Goal: Transaction & Acquisition: Purchase product/service

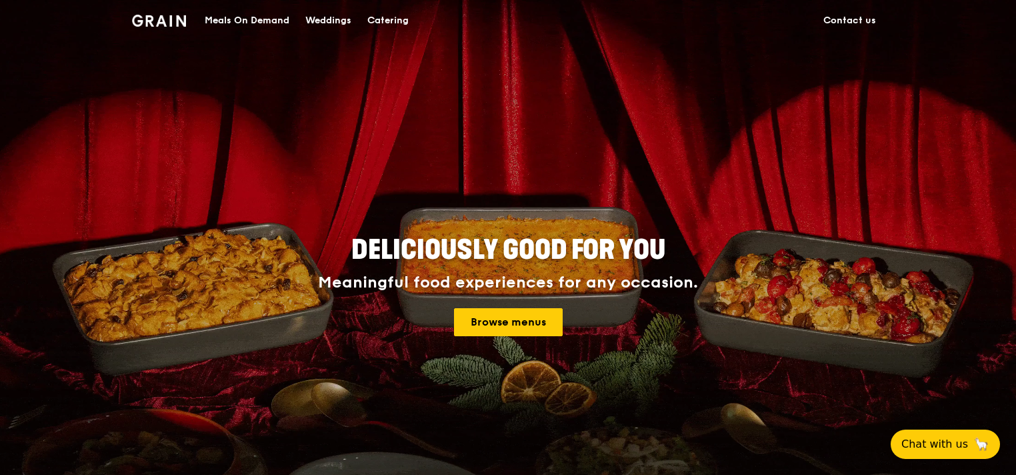
click at [397, 24] on div "Catering" at bounding box center [387, 21] width 41 height 40
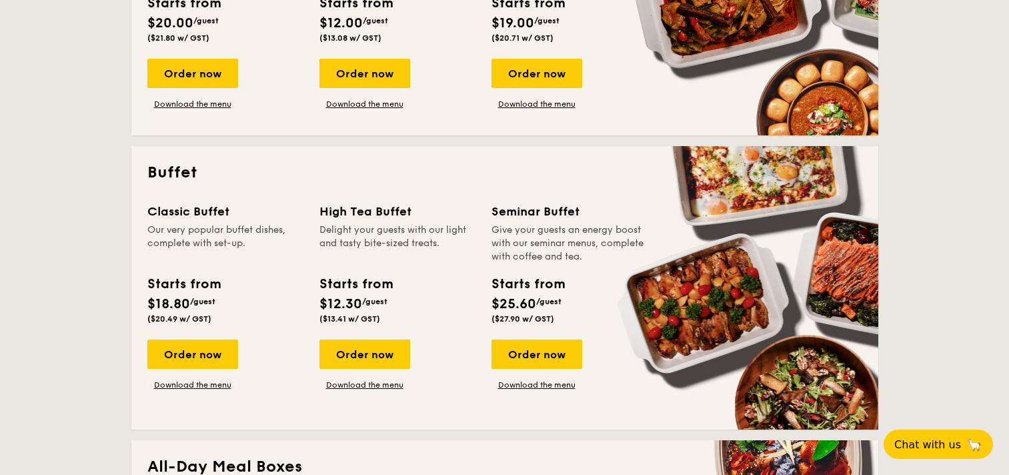
scroll to position [467, 0]
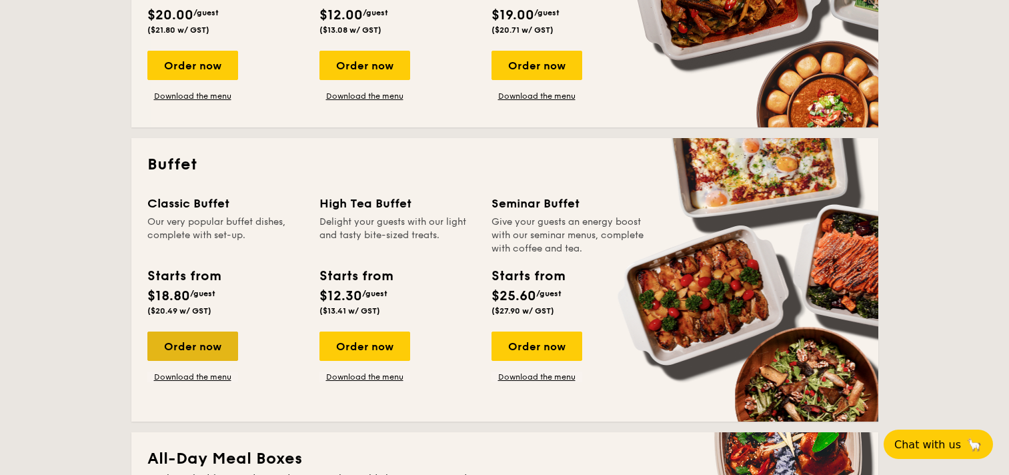
click at [215, 352] on div "Order now" at bounding box center [192, 345] width 91 height 29
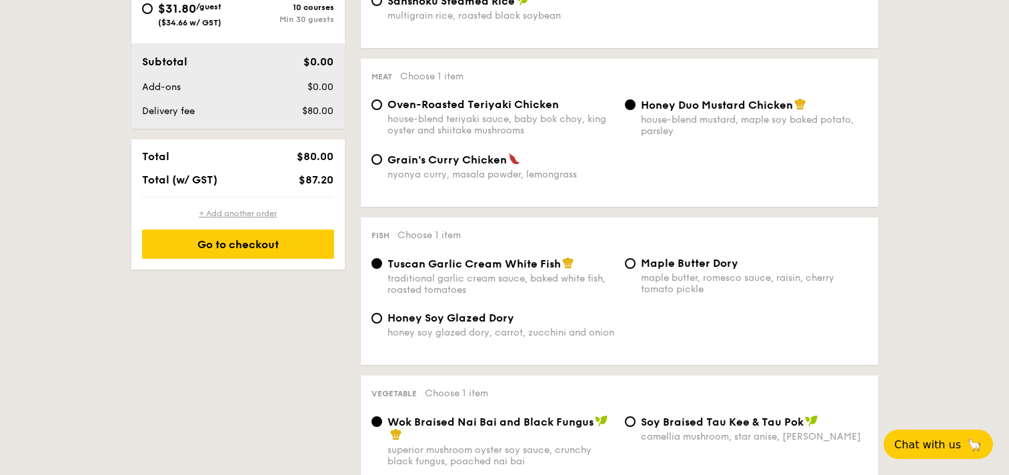
scroll to position [662, 0]
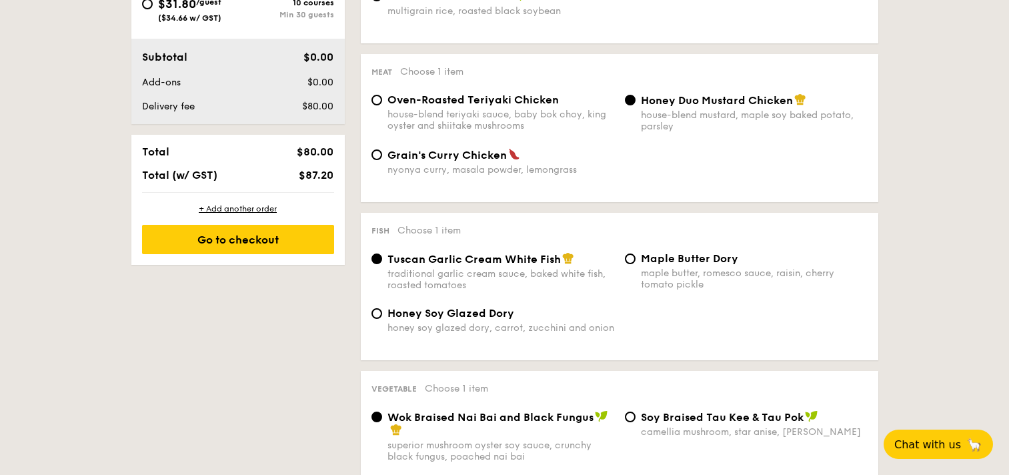
click at [273, 331] on div "1 - Select menu 2 - Select items 3 - Check out Order 1 Classic Buffet $18.80 /g…" at bounding box center [505, 461] width 768 height 1665
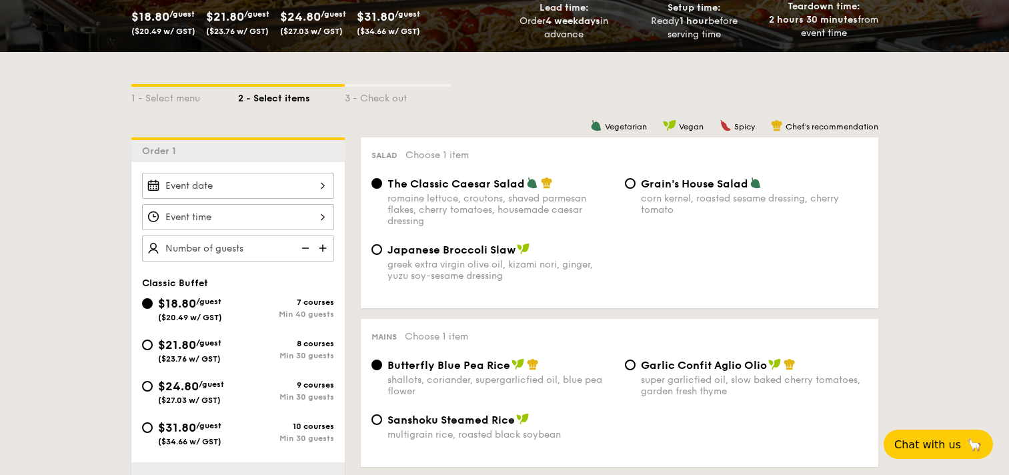
click at [245, 157] on div "Order 1 Classic Buffet $18.80 /guest ($20.49 w/ GST) 7 courses Min 40 guests $2…" at bounding box center [237, 342] width 213 height 410
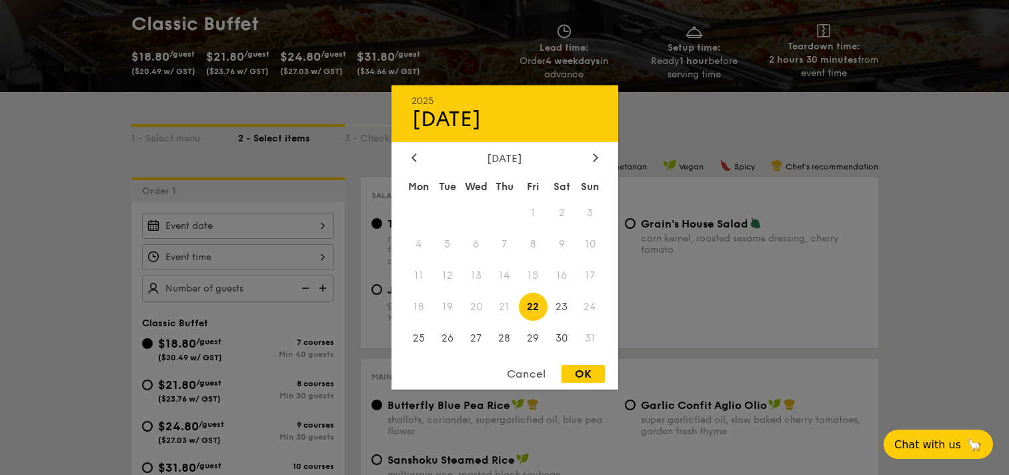
click at [101, 207] on div at bounding box center [504, 237] width 1009 height 475
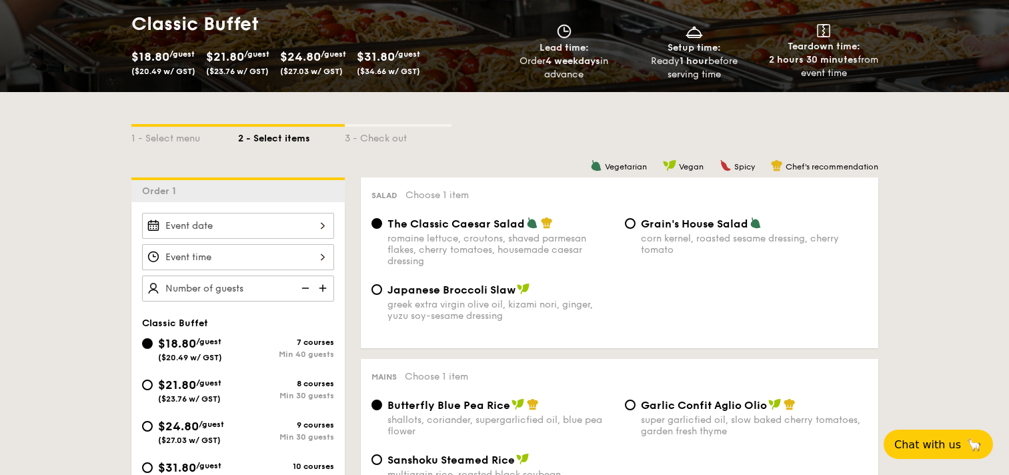
click at [307, 236] on input "Smoked Mesquite Whole Chicken brined in our in-house blend of herbs and spices,…" at bounding box center [238, 226] width 192 height 26
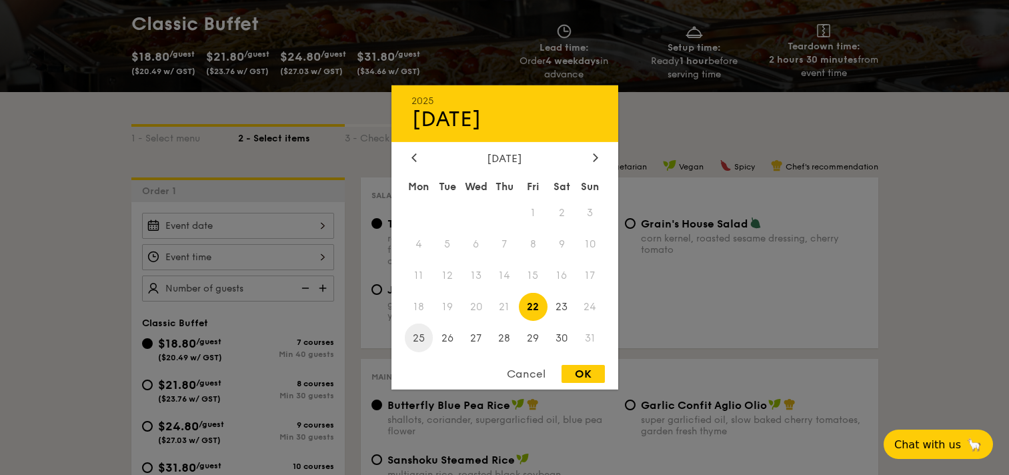
click at [419, 343] on span "25" at bounding box center [419, 337] width 29 height 29
click at [582, 377] on div "OK" at bounding box center [583, 374] width 43 height 18
type input "[DATE]"
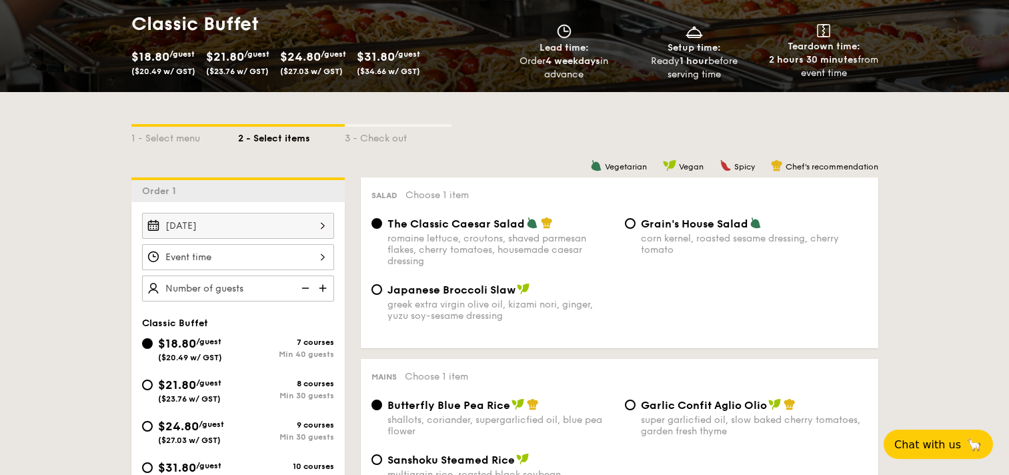
click at [229, 255] on input "Smoked Mesquite Whole Chicken brined in our in-house blend of herbs and spices,…" at bounding box center [238, 257] width 192 height 26
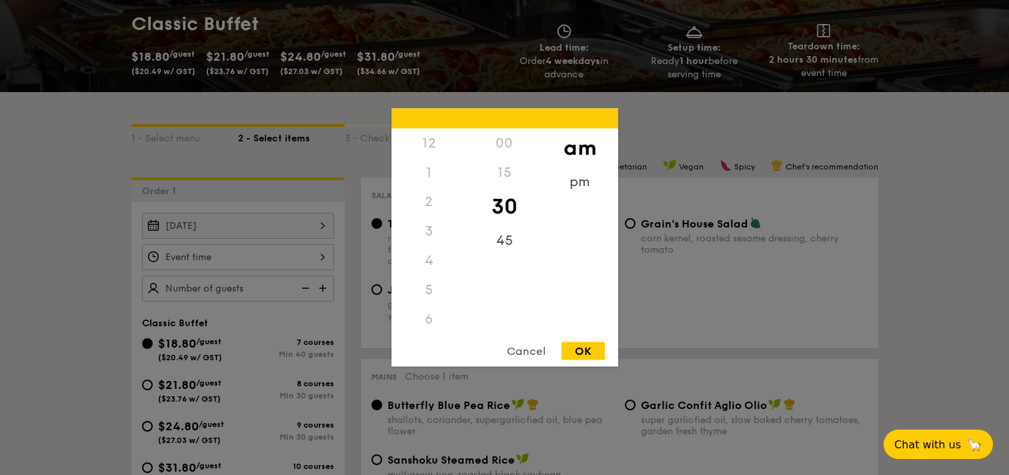
scroll to position [147, 0]
click at [427, 318] on div "11" at bounding box center [428, 328] width 75 height 29
drag, startPoint x: 429, startPoint y: 320, endPoint x: 493, endPoint y: 270, distance: 81.2
click at [427, 327] on div "11" at bounding box center [428, 324] width 75 height 39
click at [515, 241] on div "45" at bounding box center [504, 245] width 75 height 39
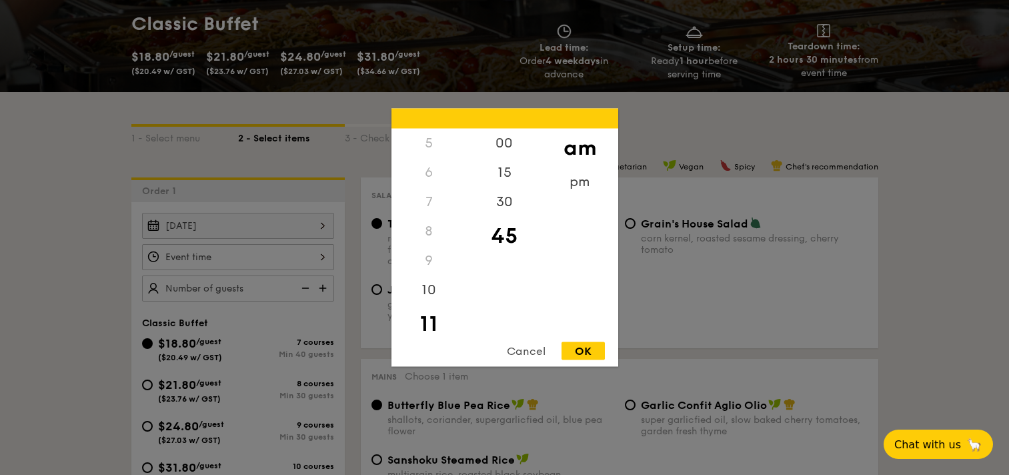
click at [591, 354] on div "OK" at bounding box center [583, 351] width 43 height 18
type input "11:45AM"
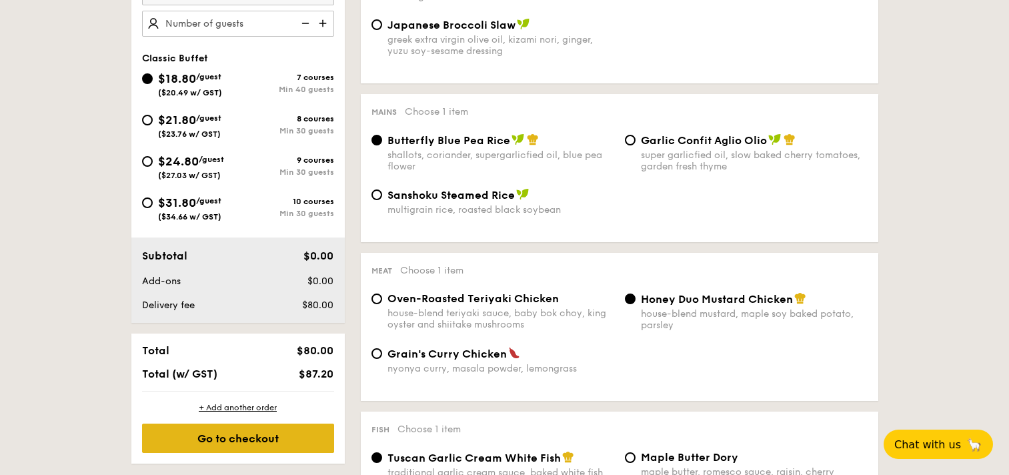
scroll to position [530, 0]
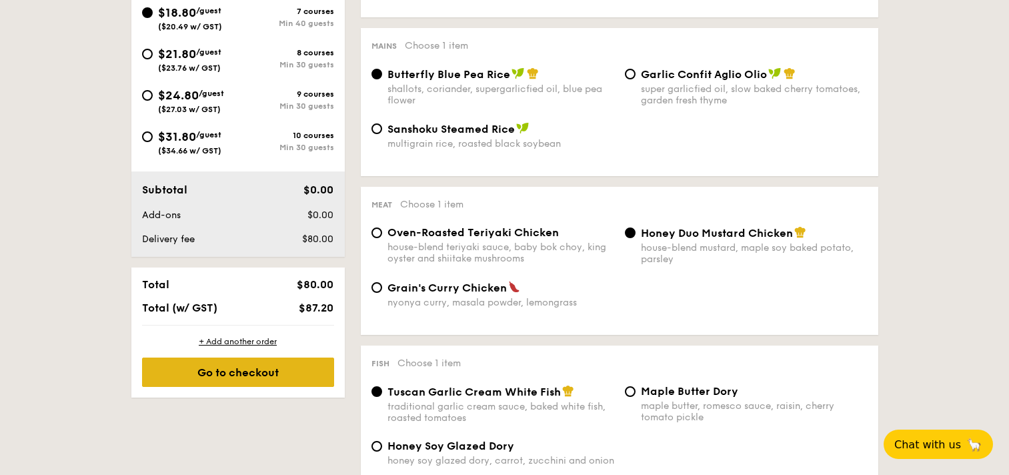
click at [242, 370] on div "Go to checkout" at bounding box center [238, 371] width 192 height 29
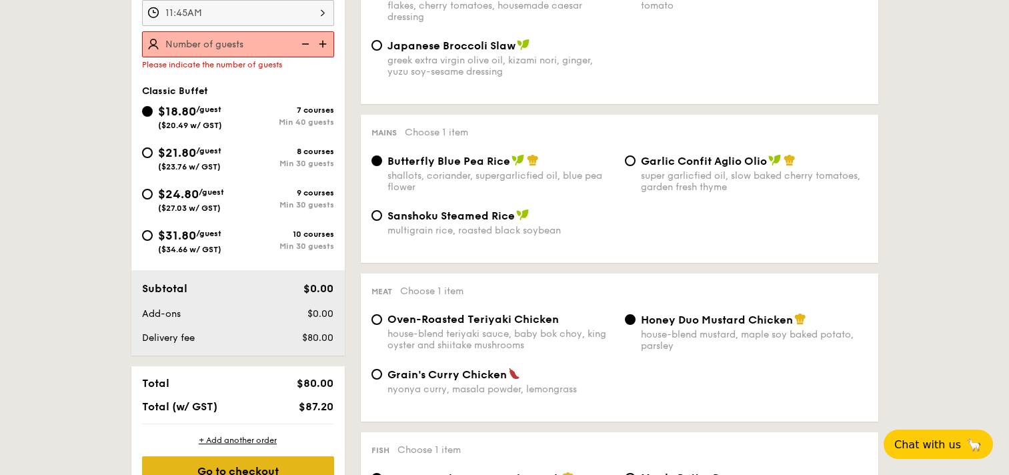
scroll to position [356, 0]
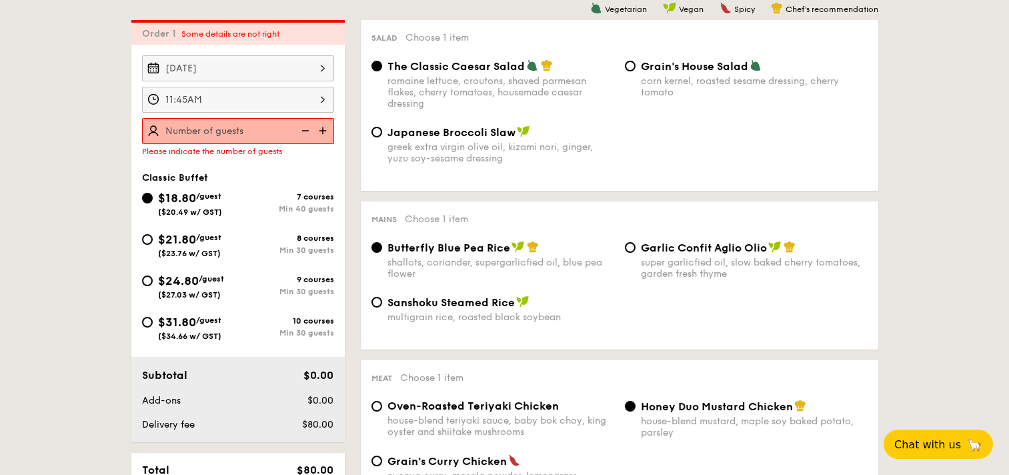
click at [297, 135] on img at bounding box center [304, 130] width 20 height 25
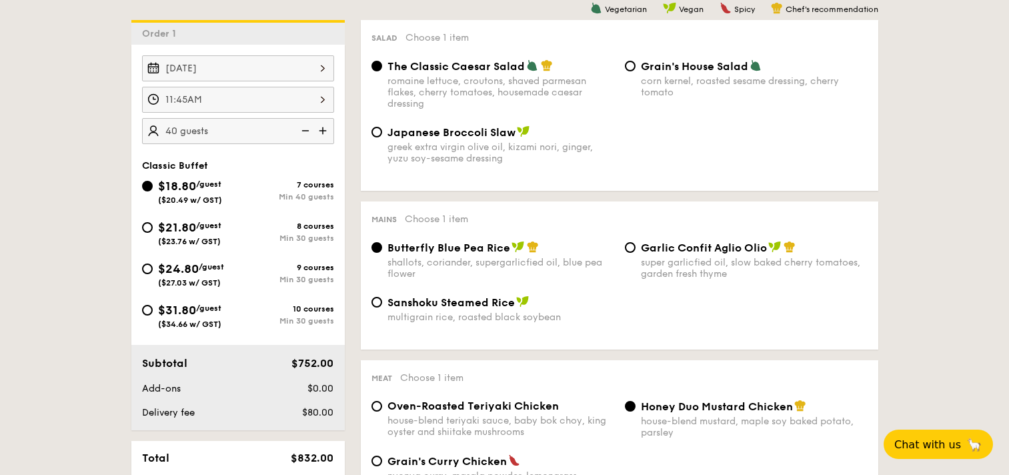
click at [239, 129] on input "40 guests" at bounding box center [238, 131] width 192 height 26
type input "40"
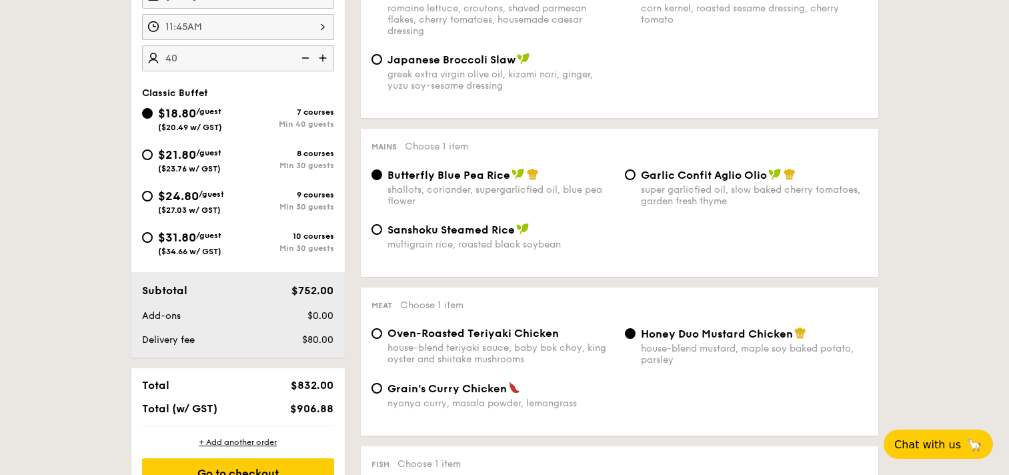
scroll to position [554, 0]
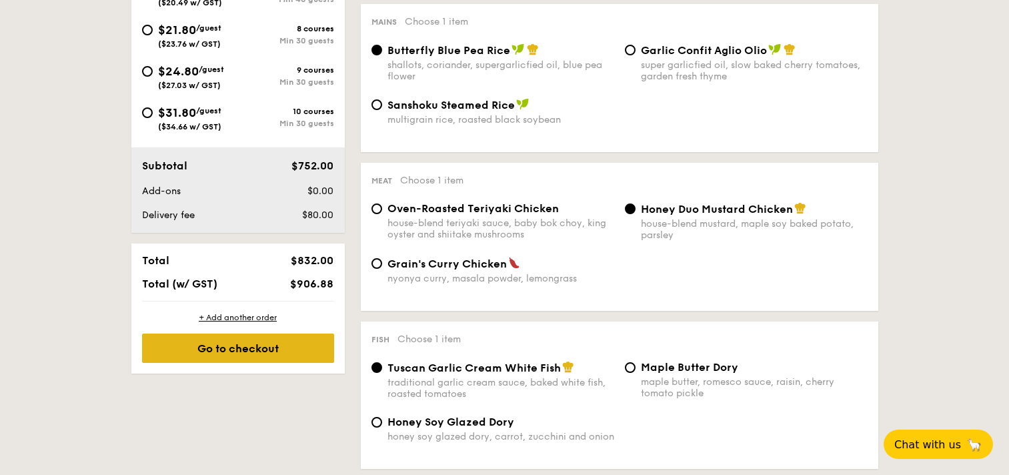
click at [253, 353] on div "Go to checkout" at bounding box center [238, 347] width 192 height 29
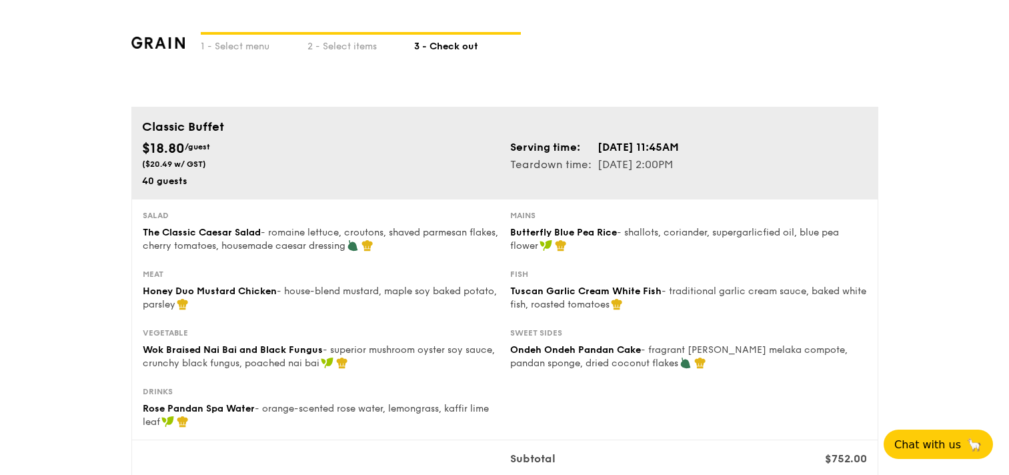
scroll to position [559, 0]
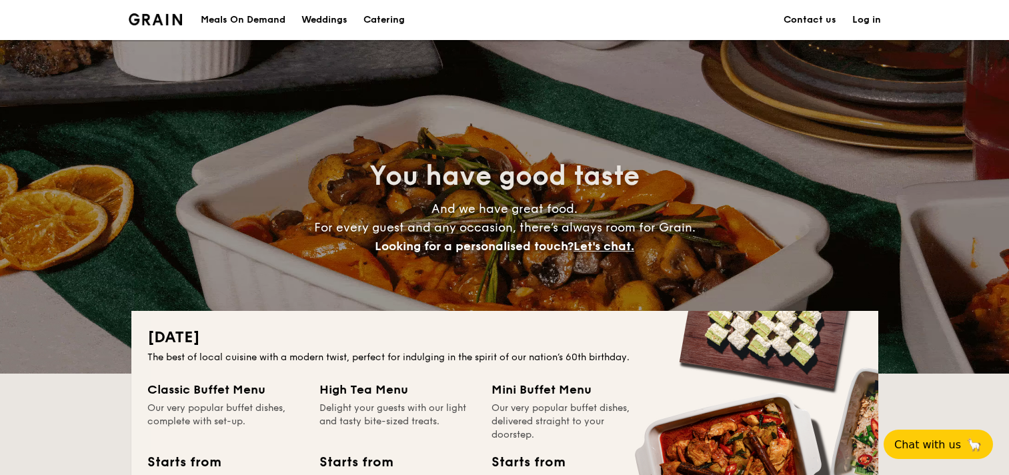
click at [379, 22] on h1 "Catering" at bounding box center [383, 20] width 41 height 40
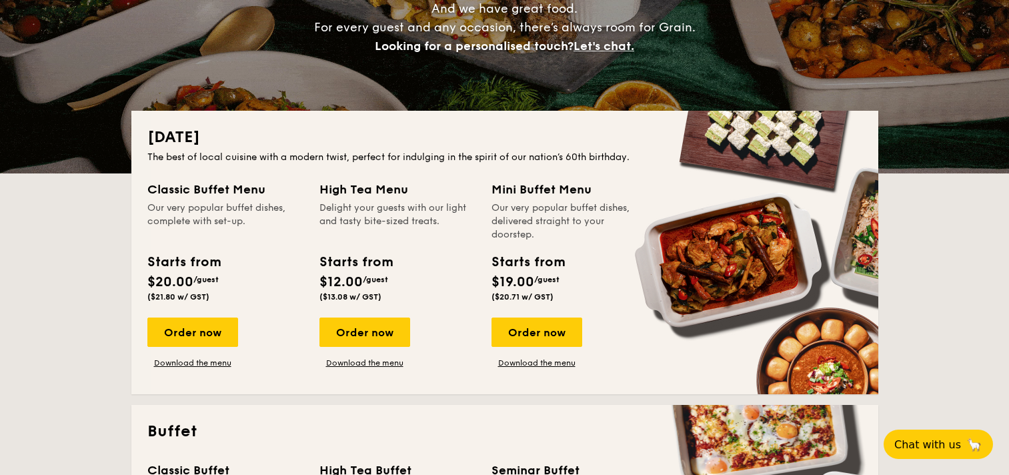
scroll to position [534, 0]
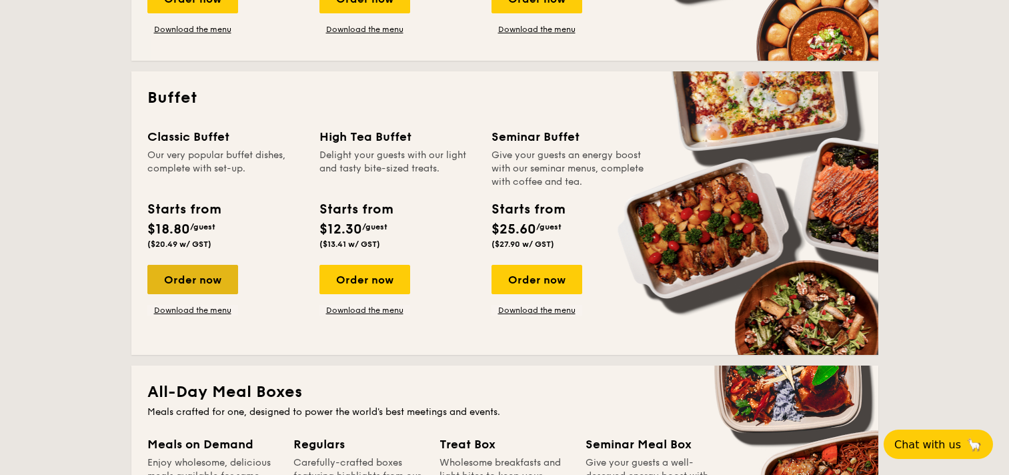
click at [201, 282] on div "Order now" at bounding box center [192, 279] width 91 height 29
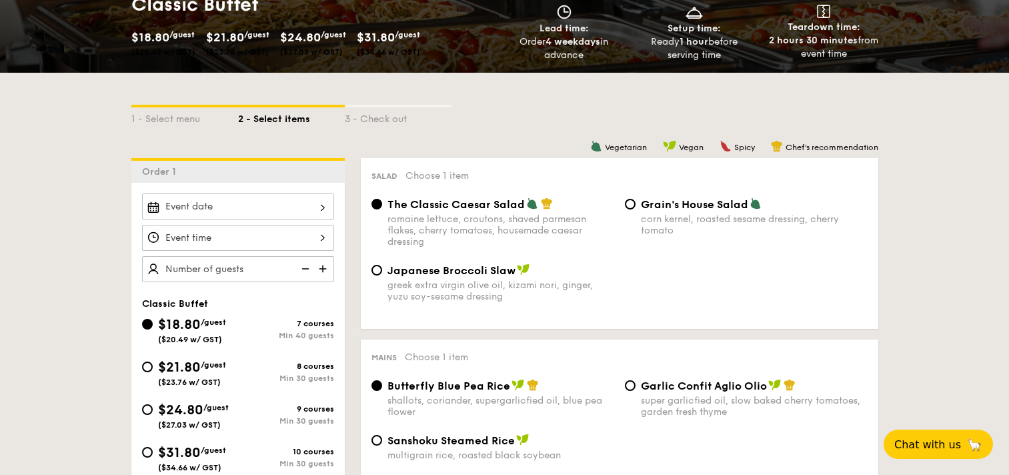
scroll to position [265, 0]
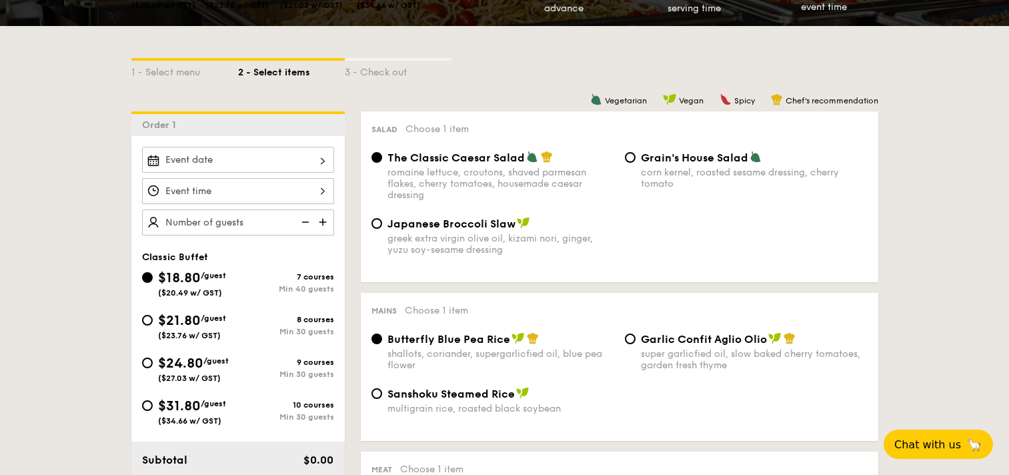
click at [144, 368] on div "$24.80 /guest ($27.03 w/ GST)" at bounding box center [190, 367] width 96 height 29
click at [144, 368] on input "$24.80 /guest ($27.03 w/ GST) 9 courses Min 30 guests" at bounding box center [147, 362] width 11 height 11
radio input "true"
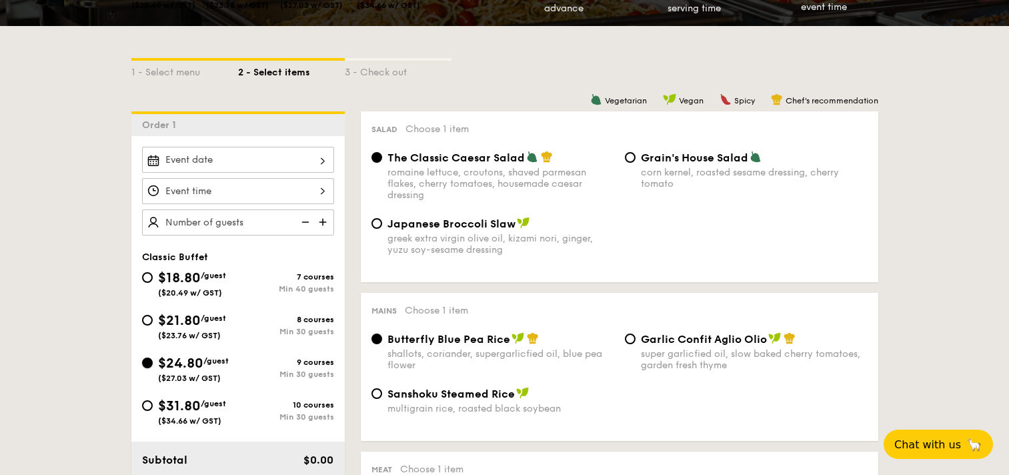
radio input "true"
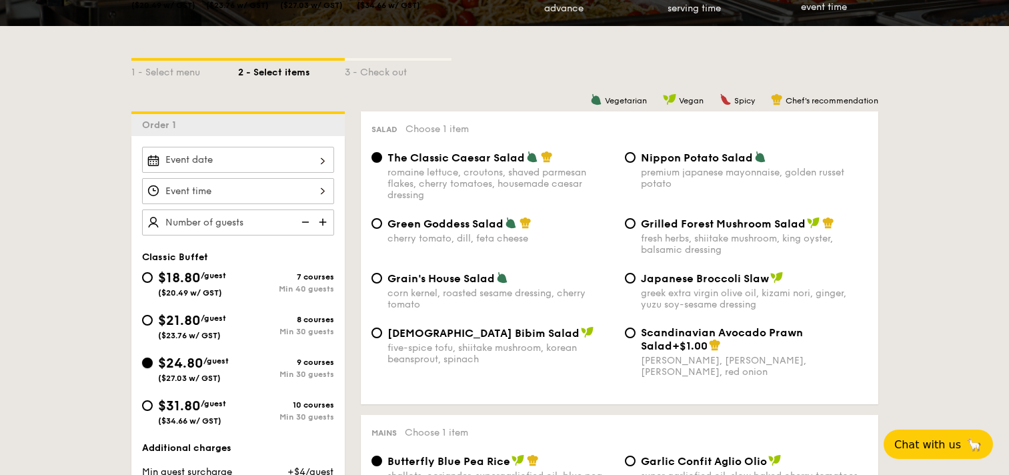
click at [151, 366] on input "$24.80 /guest ($27.03 w/ GST) 9 courses Min 30 guests" at bounding box center [147, 362] width 11 height 11
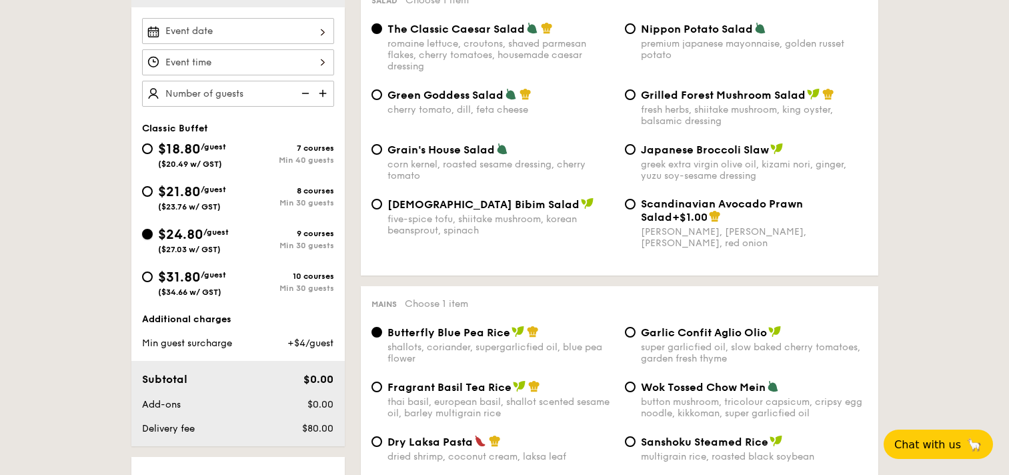
scroll to position [396, 0]
